Goal: Task Accomplishment & Management: Complete application form

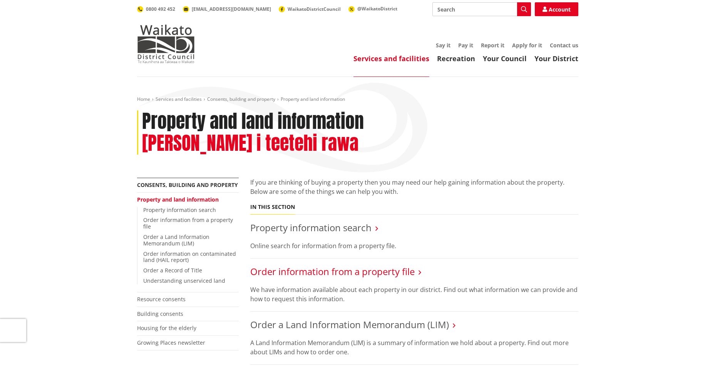
click at [297, 265] on link "Order information from a property file" at bounding box center [332, 271] width 164 height 13
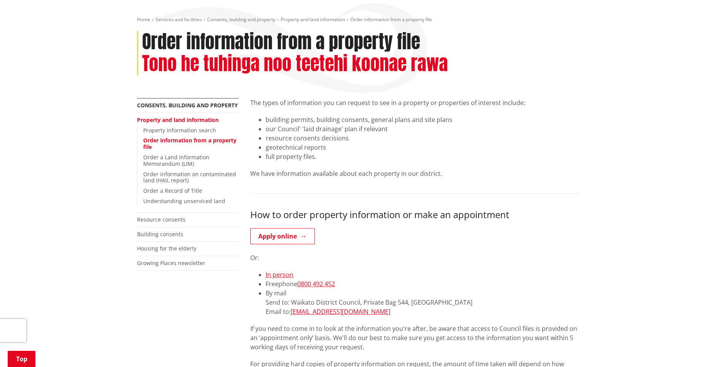
scroll to position [77, 0]
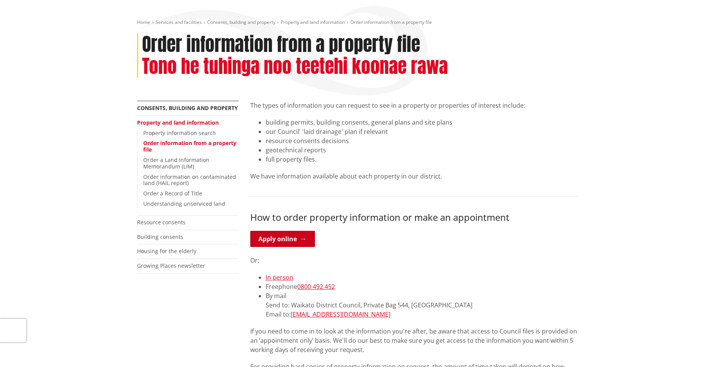
click at [291, 245] on link "Apply online" at bounding box center [282, 239] width 65 height 16
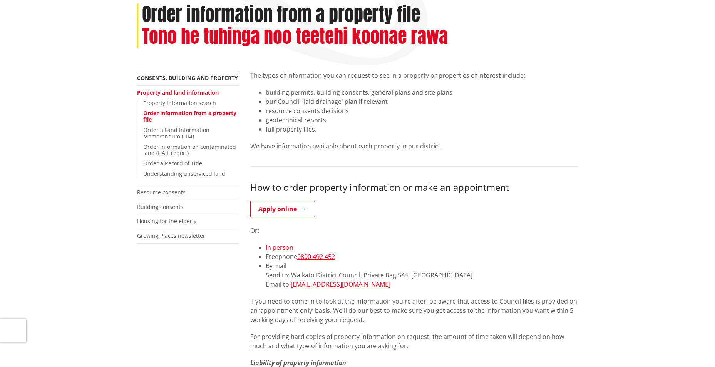
scroll to position [154, 0]
